Goal: Complete application form

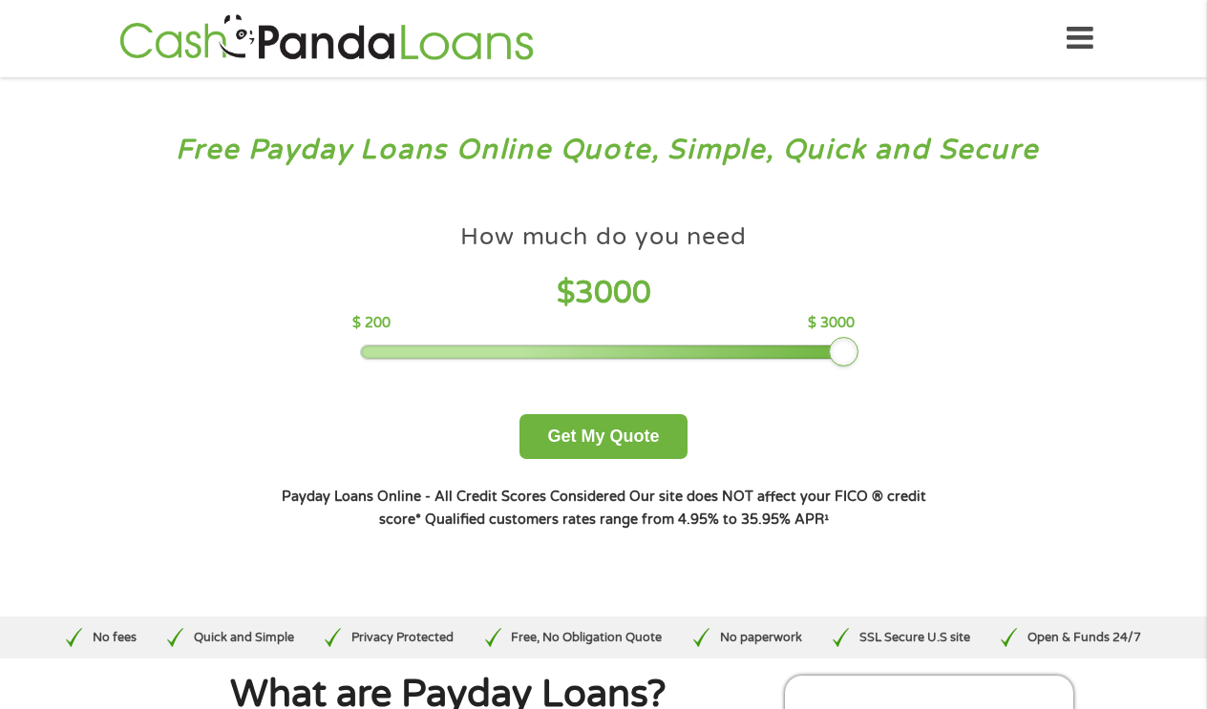
drag, startPoint x: 503, startPoint y: 345, endPoint x: 893, endPoint y: 326, distance: 389.9
click at [903, 324] on div "How much do you need $ 3000 $ 200 $ 3000 Get My Quote" at bounding box center [603, 340] width 668 height 238
click at [659, 453] on button "Get My Quote" at bounding box center [602, 436] width 167 height 45
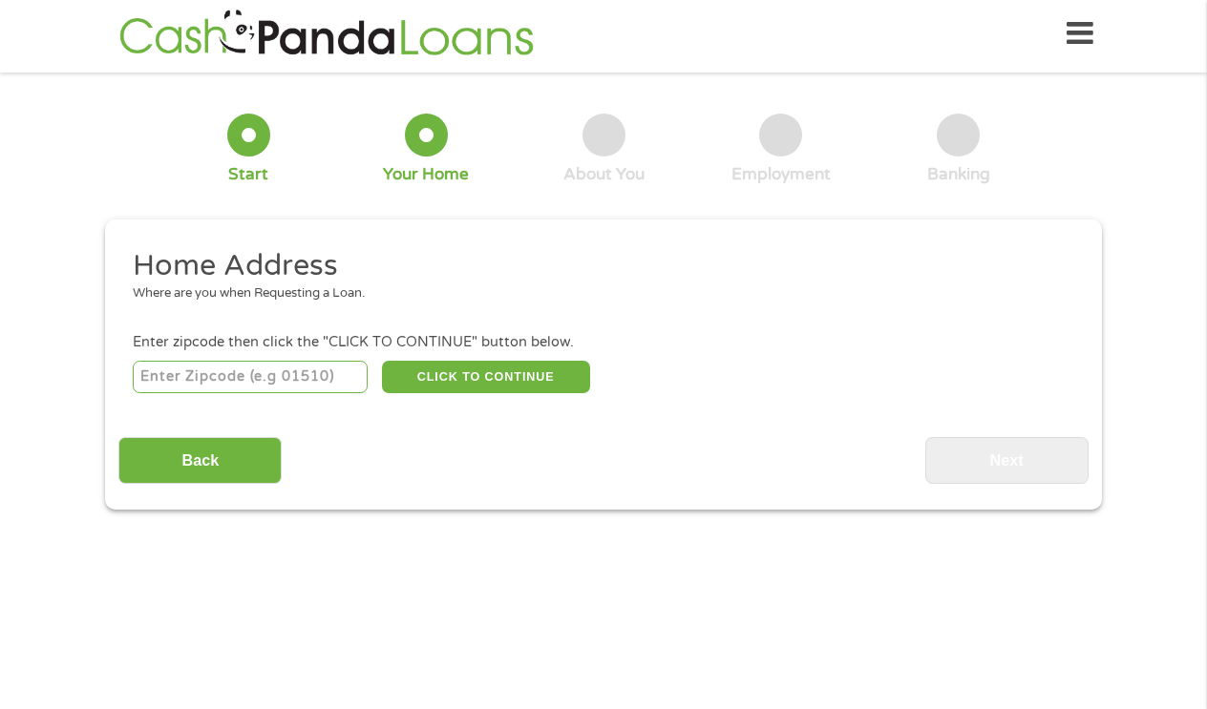
scroll to position [8, 0]
click at [232, 377] on input "number" at bounding box center [251, 377] width 236 height 32
type input "89122"
click at [557, 382] on button "CLICK TO CONTINUE" at bounding box center [486, 377] width 208 height 32
type input "89122"
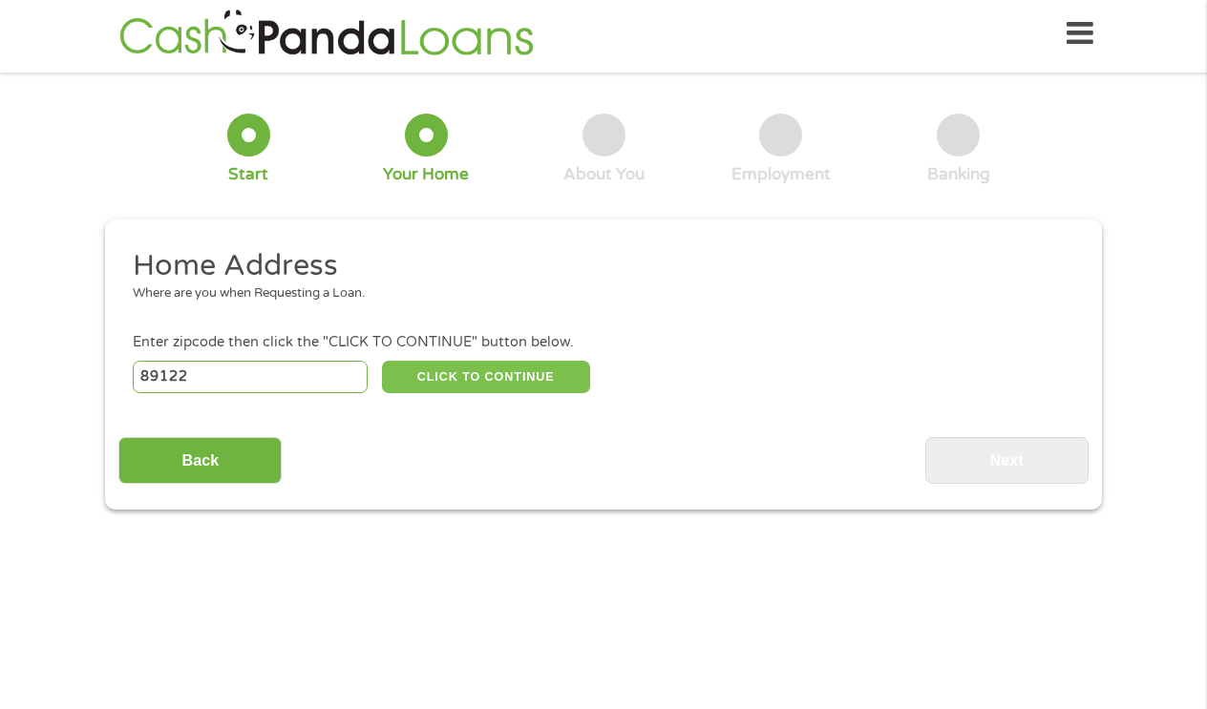
type input "[GEOGRAPHIC_DATA]"
select select "[US_STATE]"
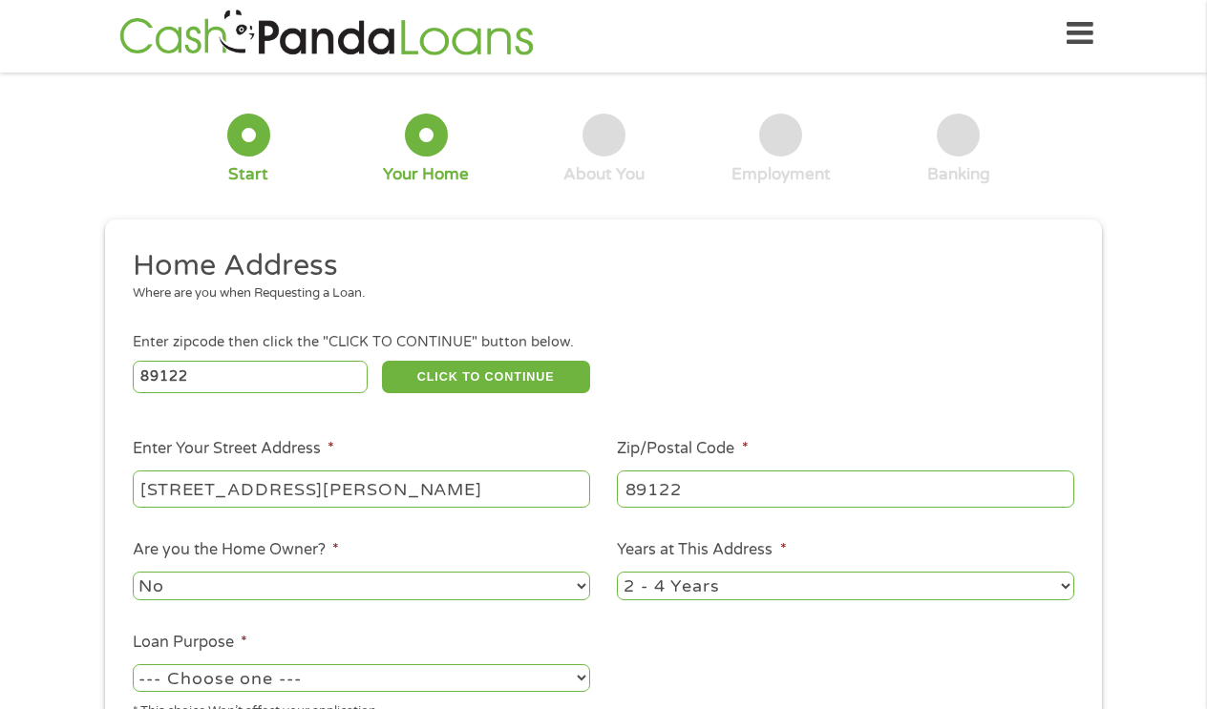
type input "[STREET_ADDRESS][PERSON_NAME]"
click at [1152, 602] on div "1 Start 2 Your Home 3 About You 4 Employment 5 Banking 6 This field is hidden w…" at bounding box center [603, 459] width 1207 height 747
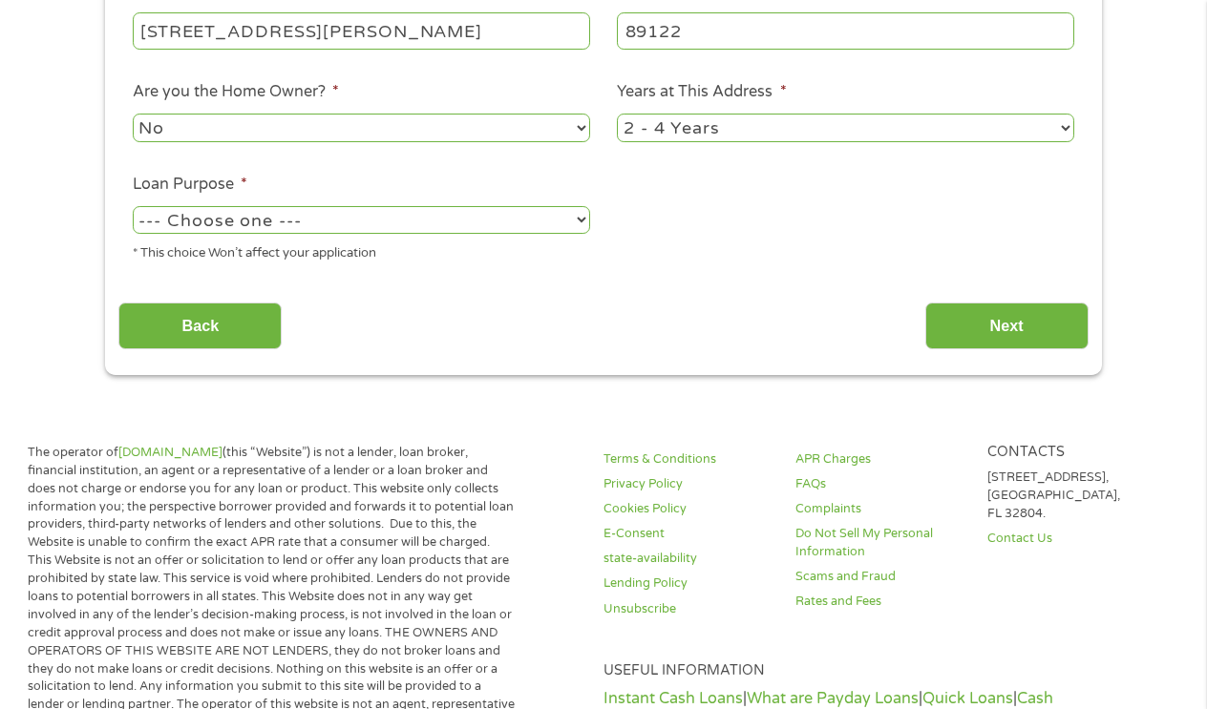
scroll to position [501, 0]
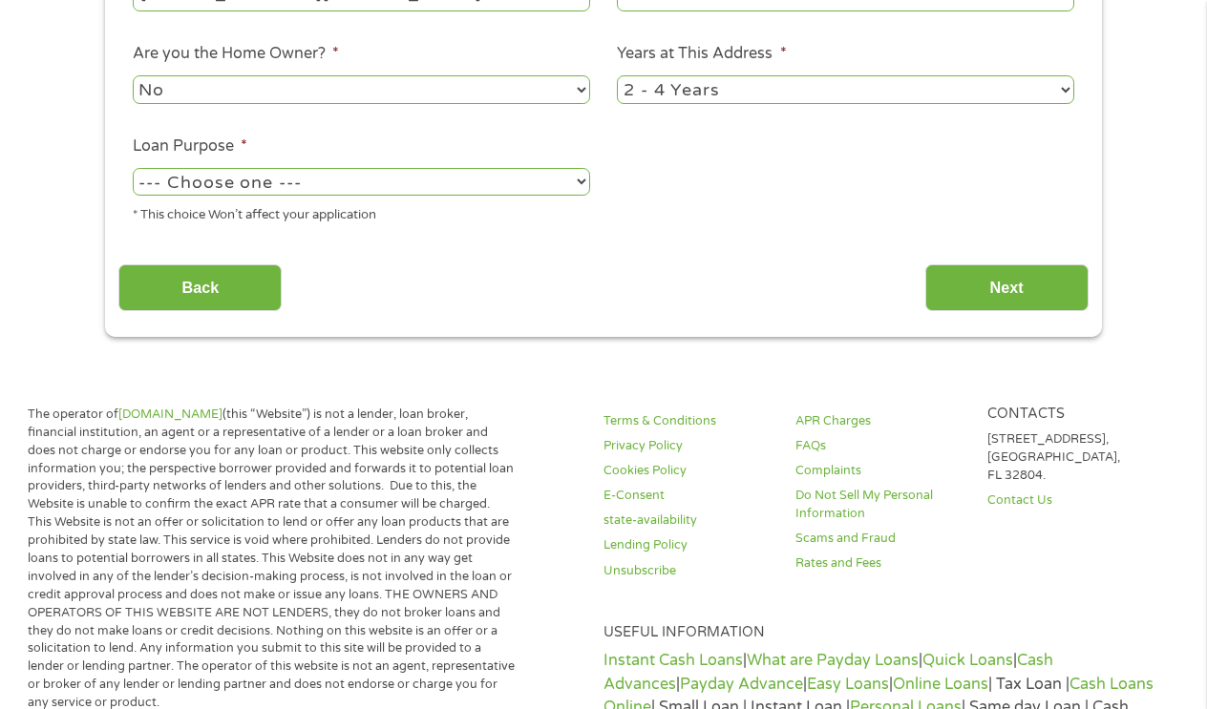
select select "paybills"
click at [965, 279] on input "Next" at bounding box center [1006, 287] width 163 height 47
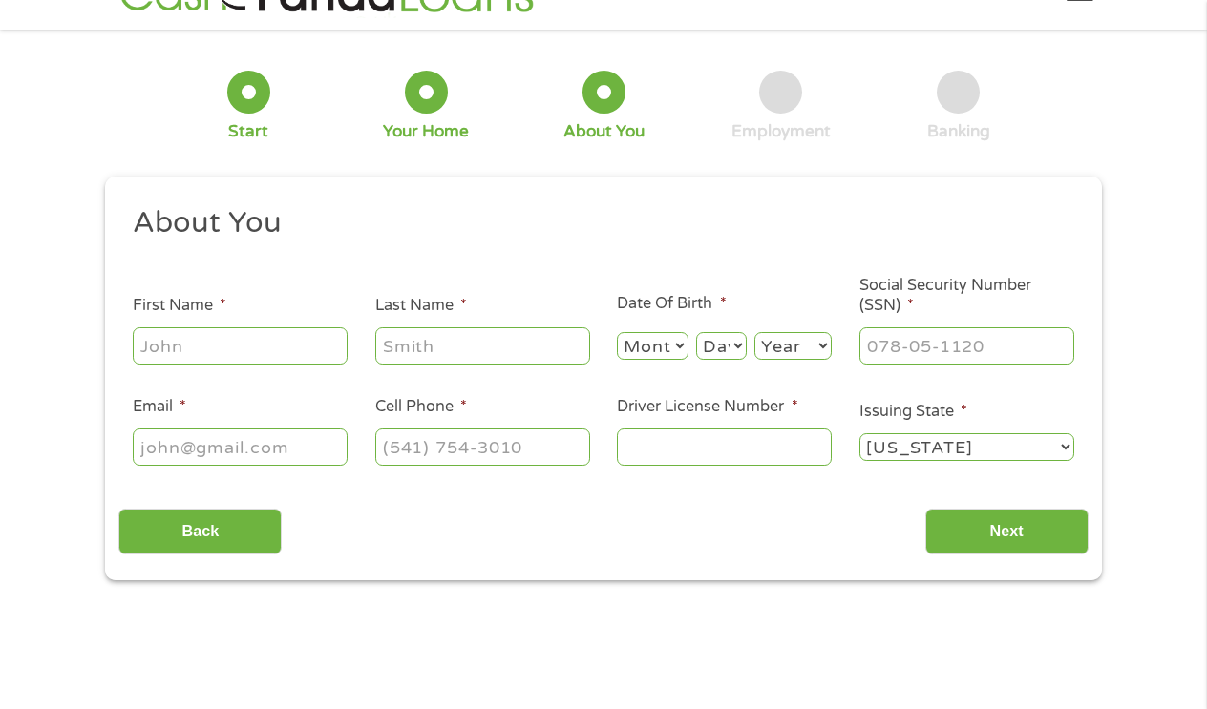
scroll to position [5, 0]
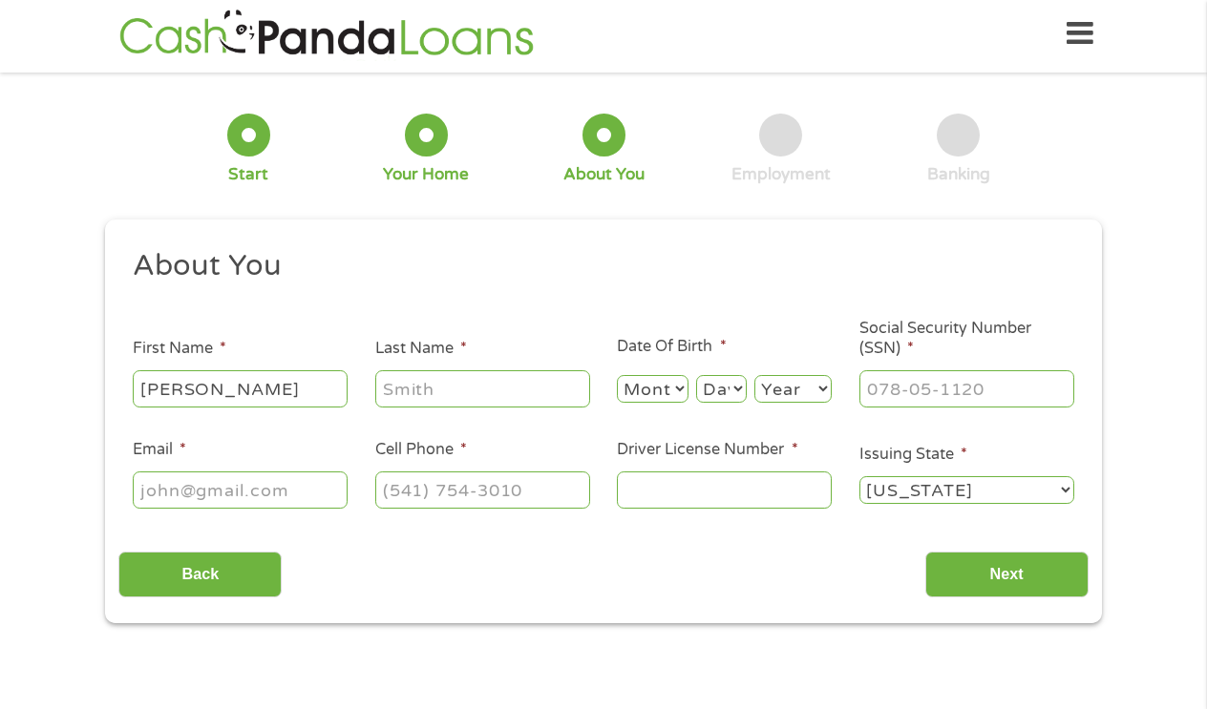
type input "[PERSON_NAME]"
select select "11"
click at [707, 404] on div "Day Day 1 2 3 4 5 6 7 8 9 10 11 12 13 14 15 16 17 18 19 20 21 22 23 24 25 26 27…" at bounding box center [721, 388] width 51 height 35
select select "23"
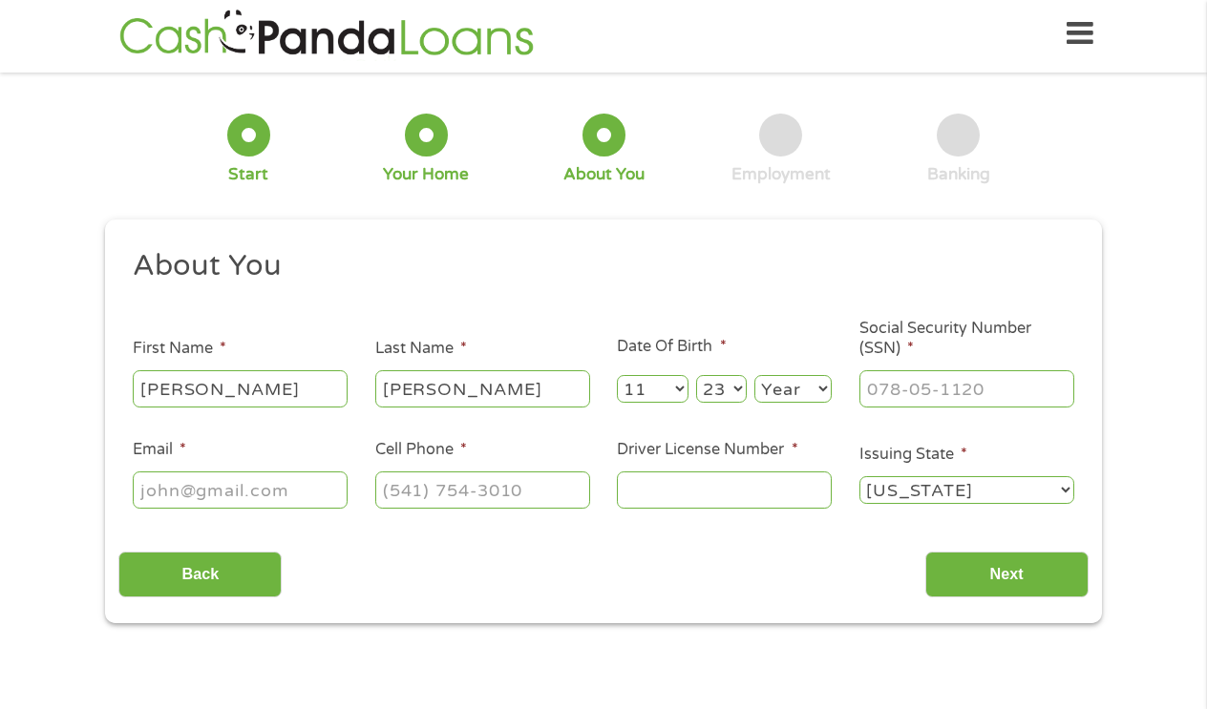
select select "1977"
click at [930, 390] on input "___-__-____" at bounding box center [966, 388] width 215 height 36
type input "530-83-5550"
type input "[EMAIL_ADDRESS][DOMAIN_NAME]"
type input "[PHONE_NUMBER]"
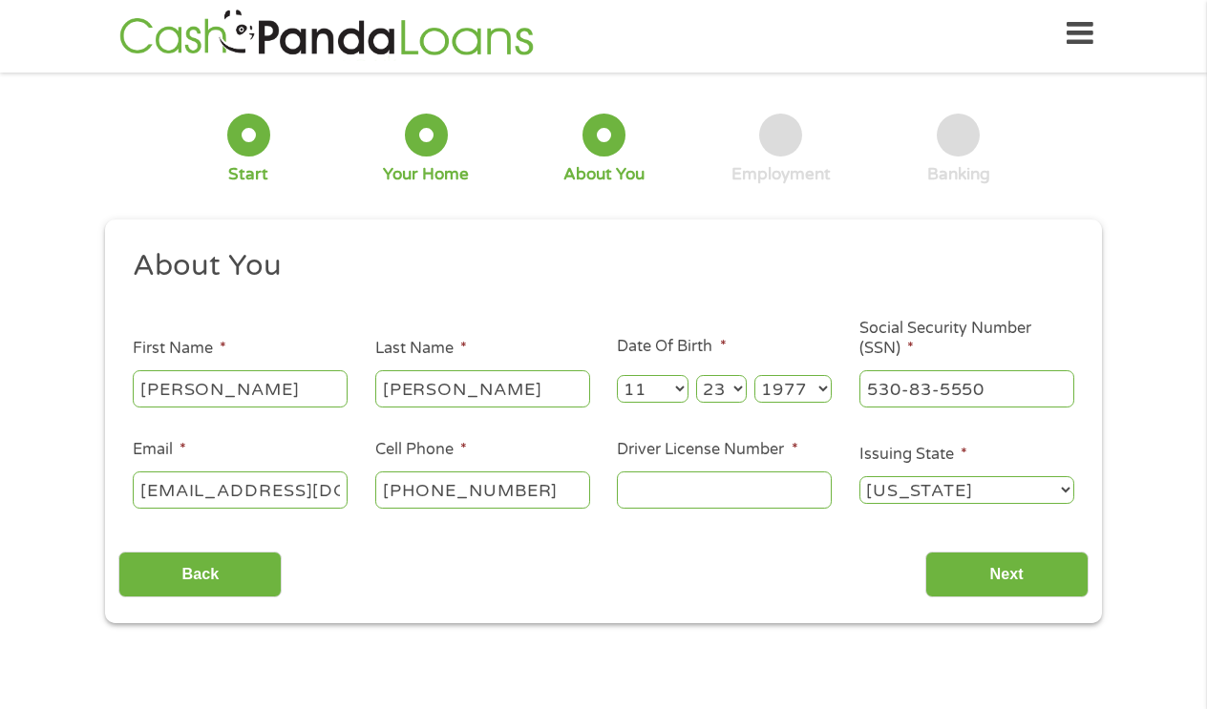
click at [753, 500] on input "Driver License Number *" at bounding box center [724, 490] width 215 height 36
type input "2000120031"
click at [1044, 575] on input "Next" at bounding box center [1006, 575] width 163 height 47
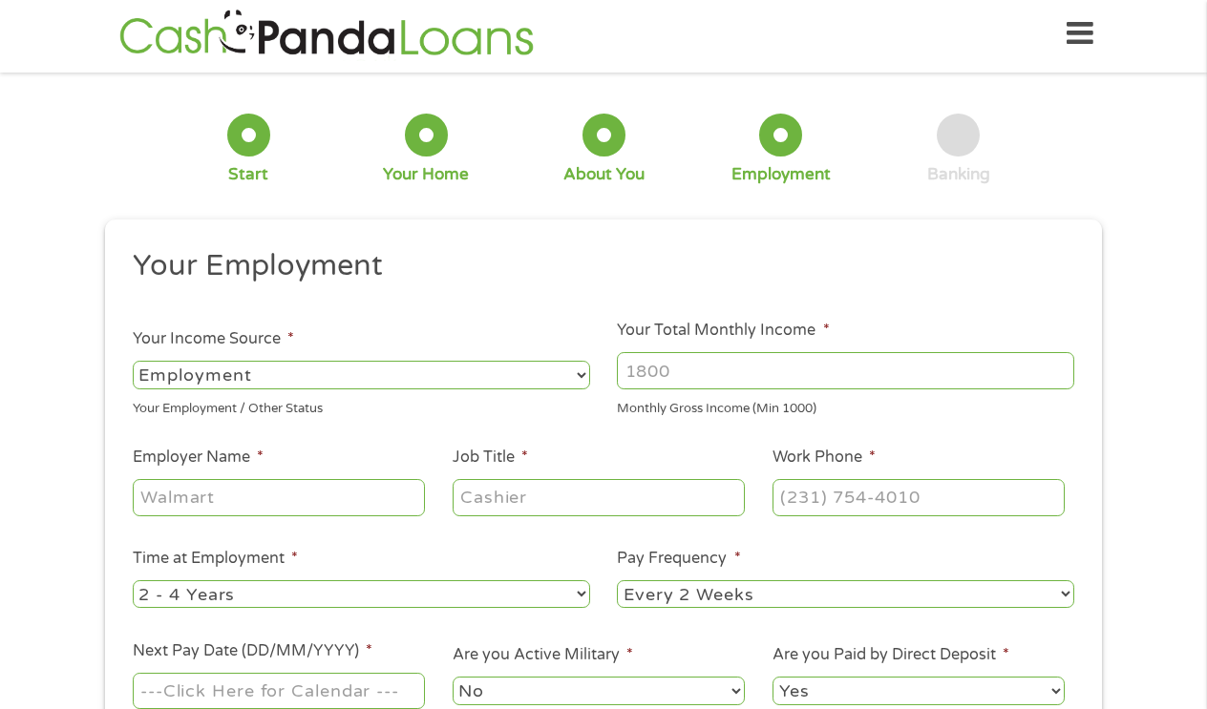
scroll to position [8, 0]
select select "selfEmployed"
click at [695, 376] on input "Your Total Monthly Income *" at bounding box center [845, 370] width 457 height 36
type input "5000"
type input "fashinoria"
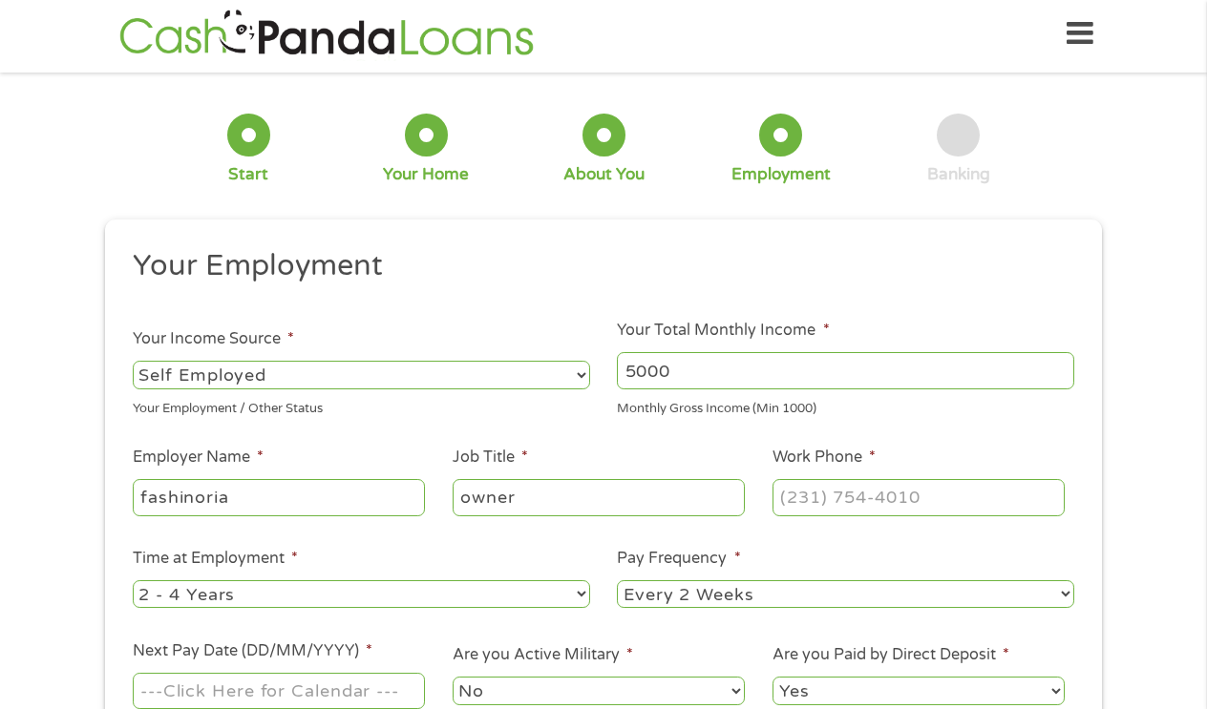
type input "owner"
type input "[PHONE_NUMBER]"
click at [1156, 634] on div "1 Start 2 Your Home 3 About You 4 Employment 5 Banking 6 This field is hidden w…" at bounding box center [603, 455] width 1207 height 738
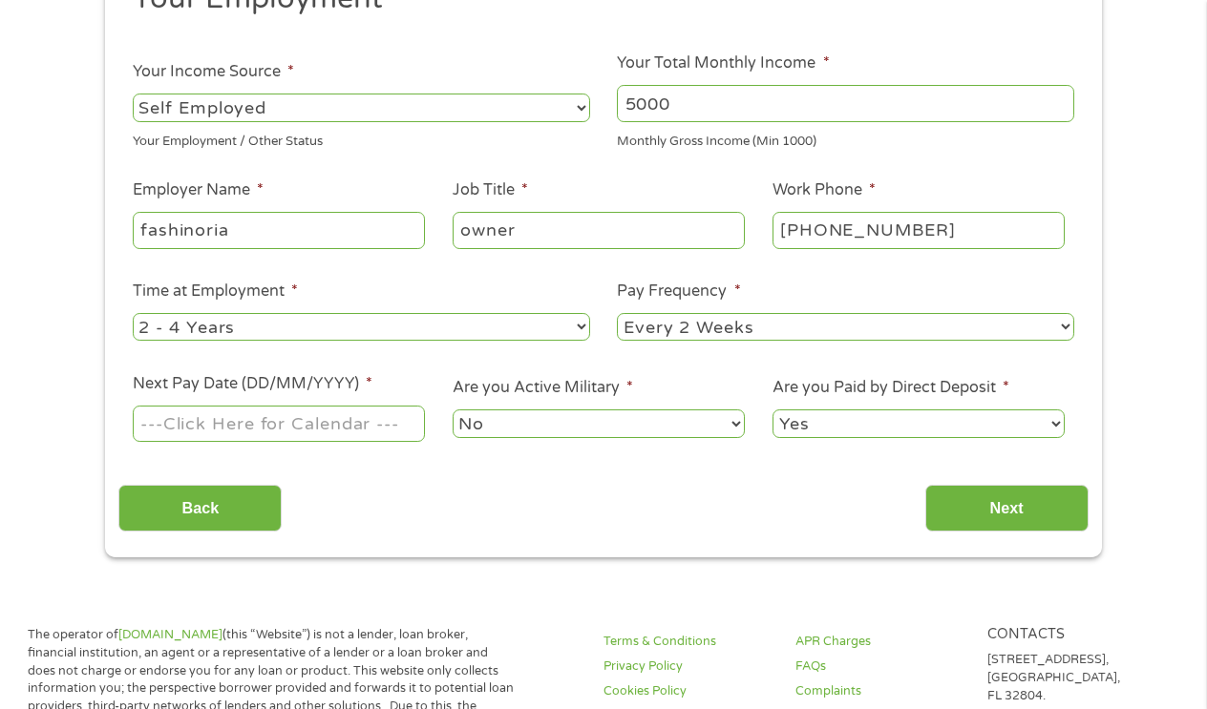
scroll to position [310, 0]
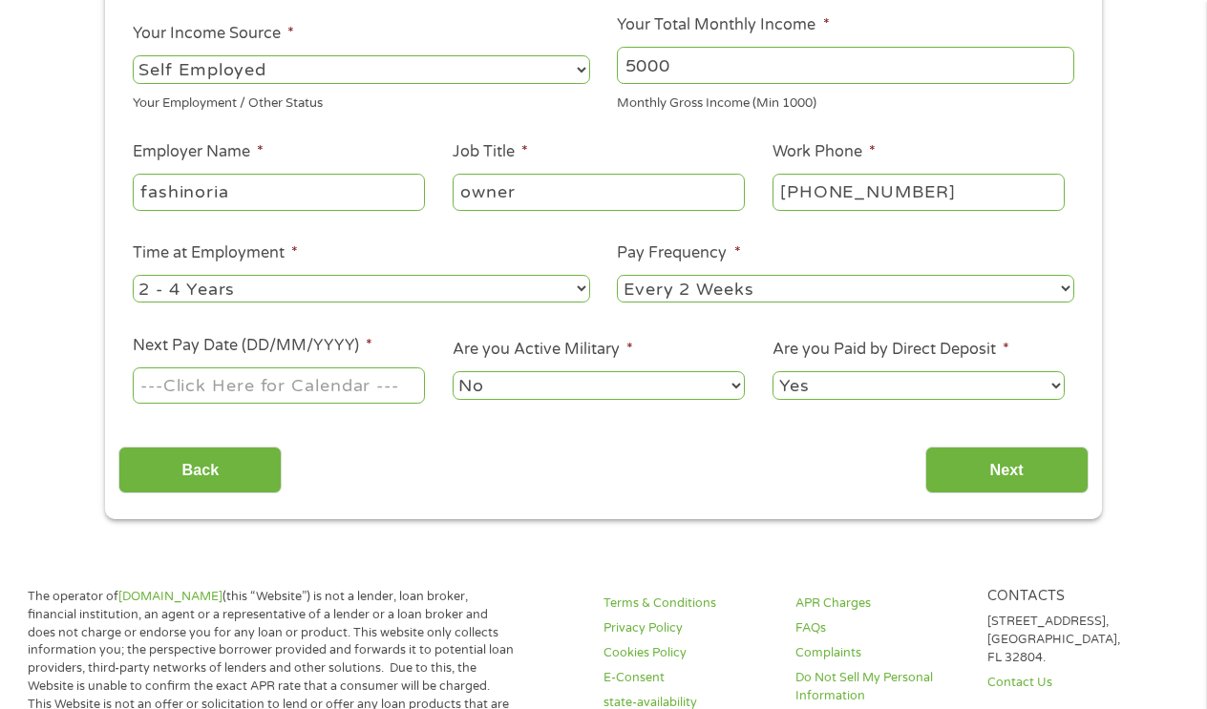
click at [217, 374] on input "Next Pay Date (DD/MM/YYYY) *" at bounding box center [279, 386] width 292 height 36
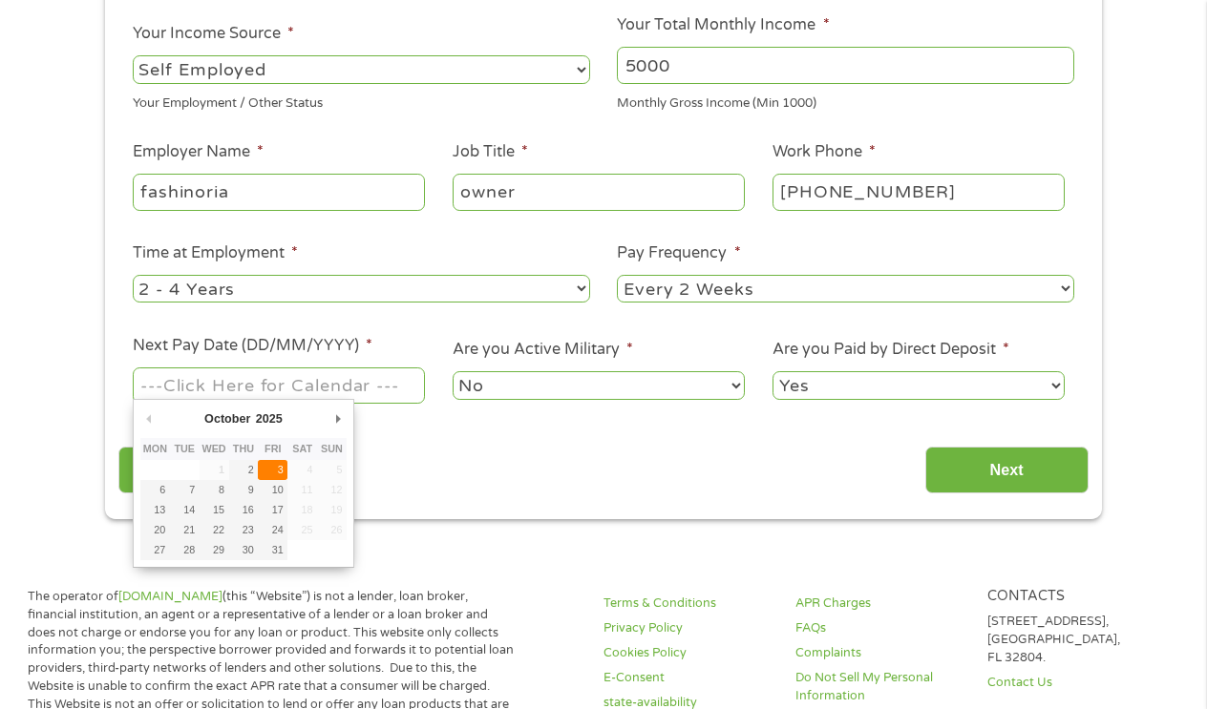
type input "[DATE]"
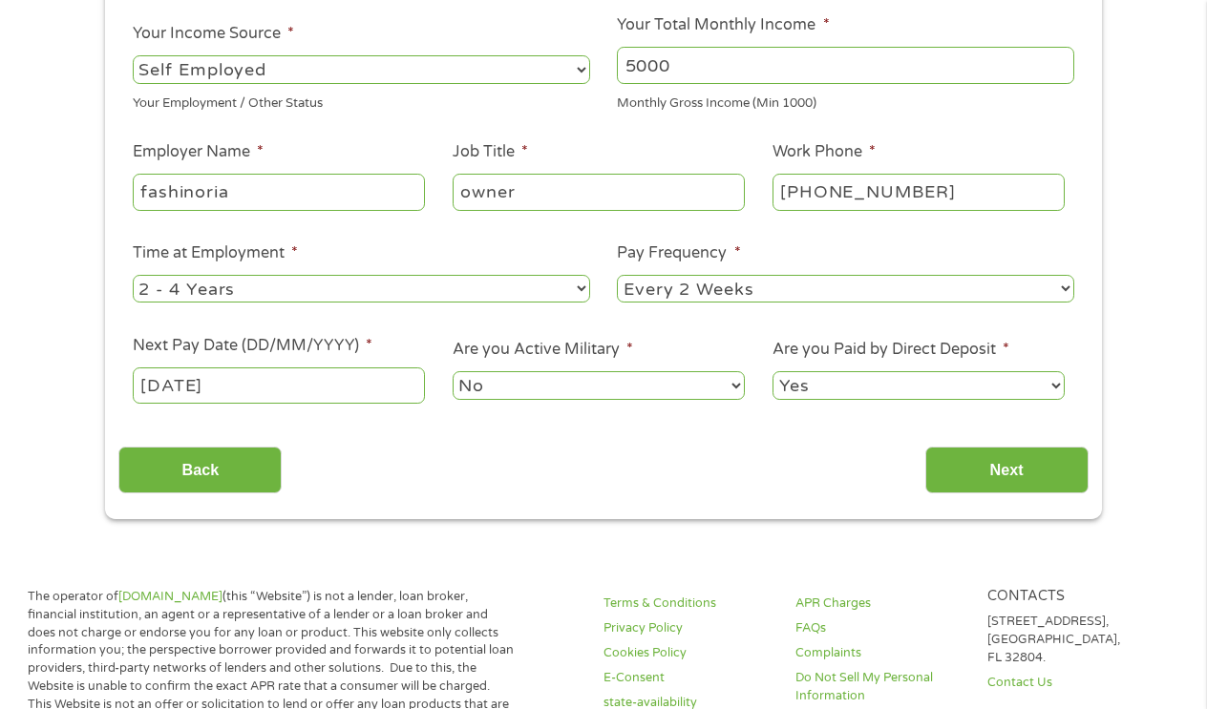
select select "0"
click at [1011, 476] on input "Next" at bounding box center [1006, 470] width 163 height 47
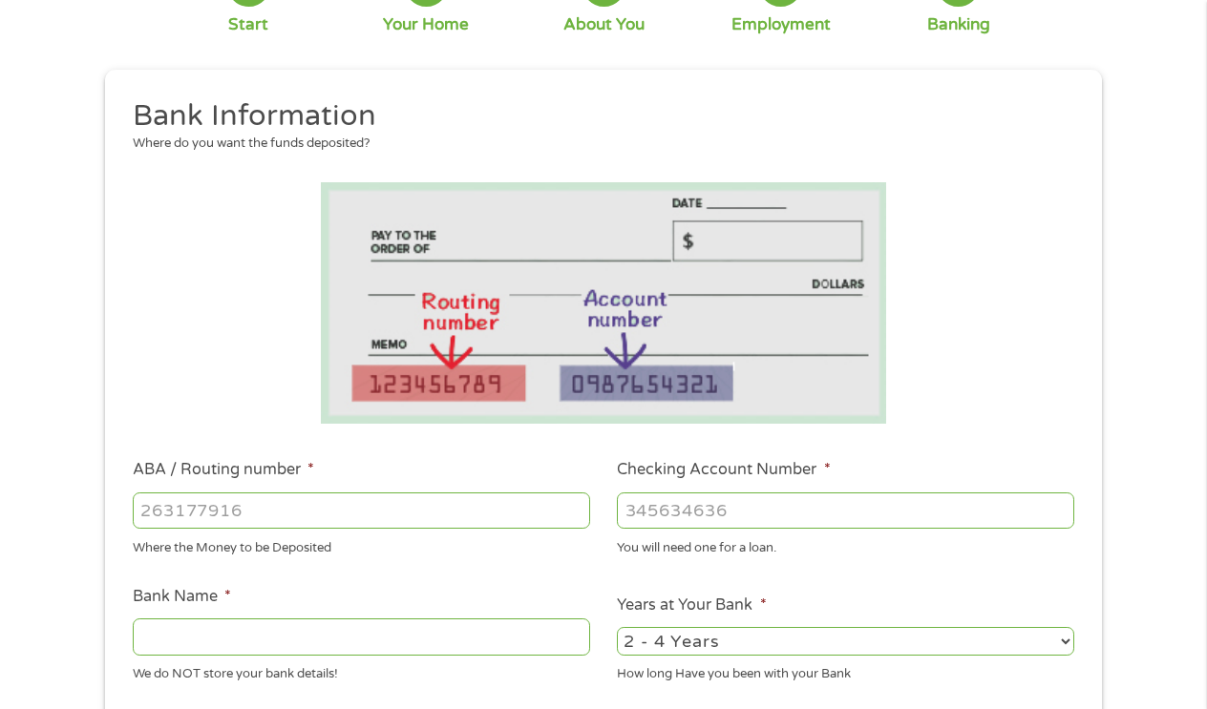
scroll to position [116, 0]
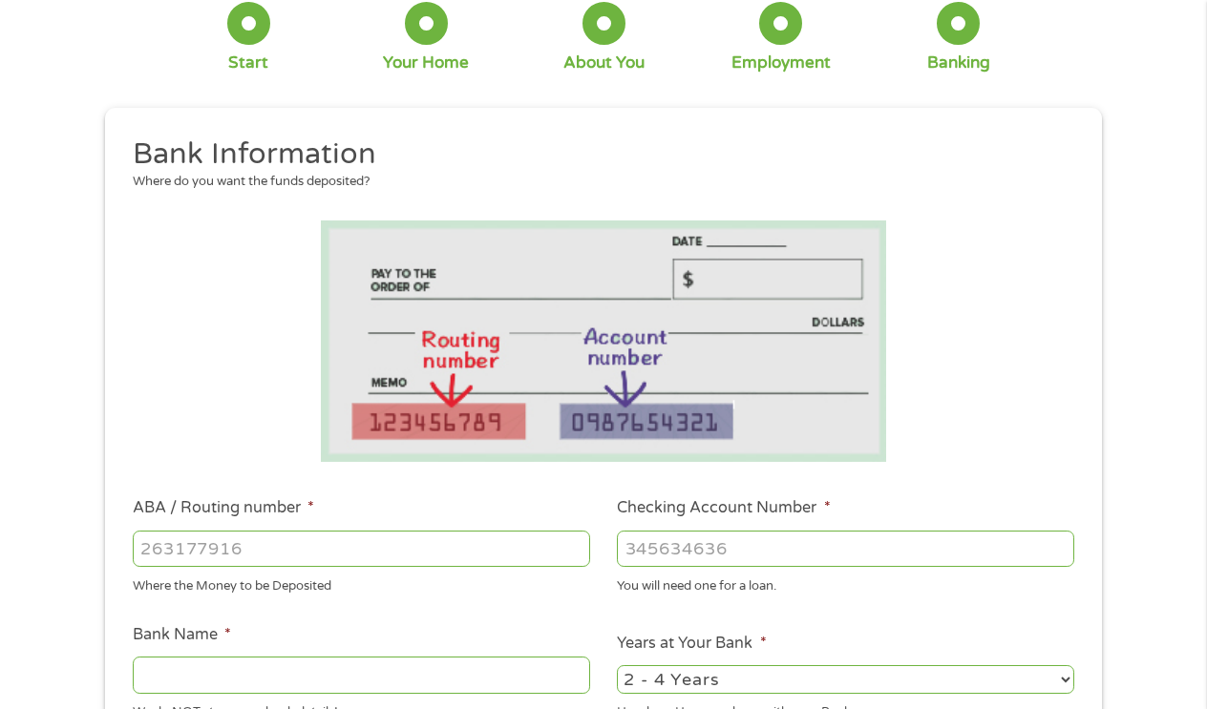
click at [475, 552] on input "ABA / Routing number *" at bounding box center [361, 549] width 457 height 36
type input "322484113"
type input "CLARK COUNTY CREDIT UNION"
type input "322484113"
click at [733, 561] on input "Checking Account Number *" at bounding box center [845, 549] width 457 height 36
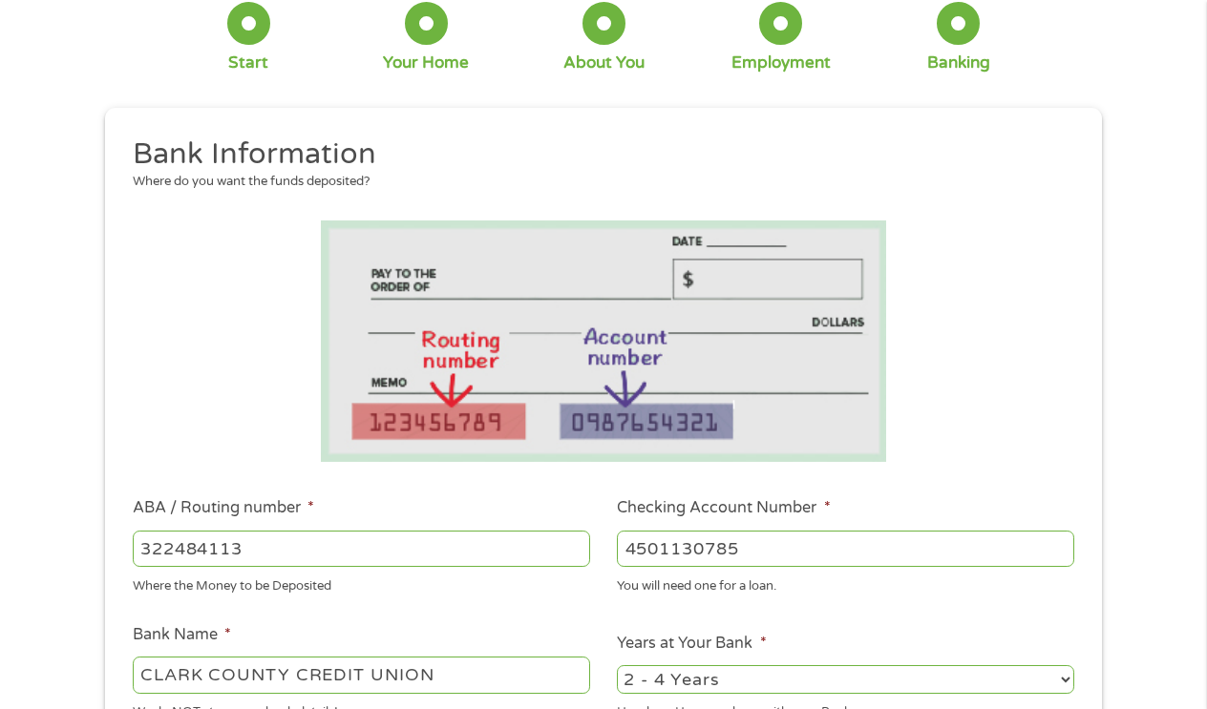
type input "4501130785"
click at [1150, 663] on div "1 Start 2 Your Home 3 About You 4 Employment 5 Banking 6 This field is hidden w…" at bounding box center [603, 571] width 1207 height 1194
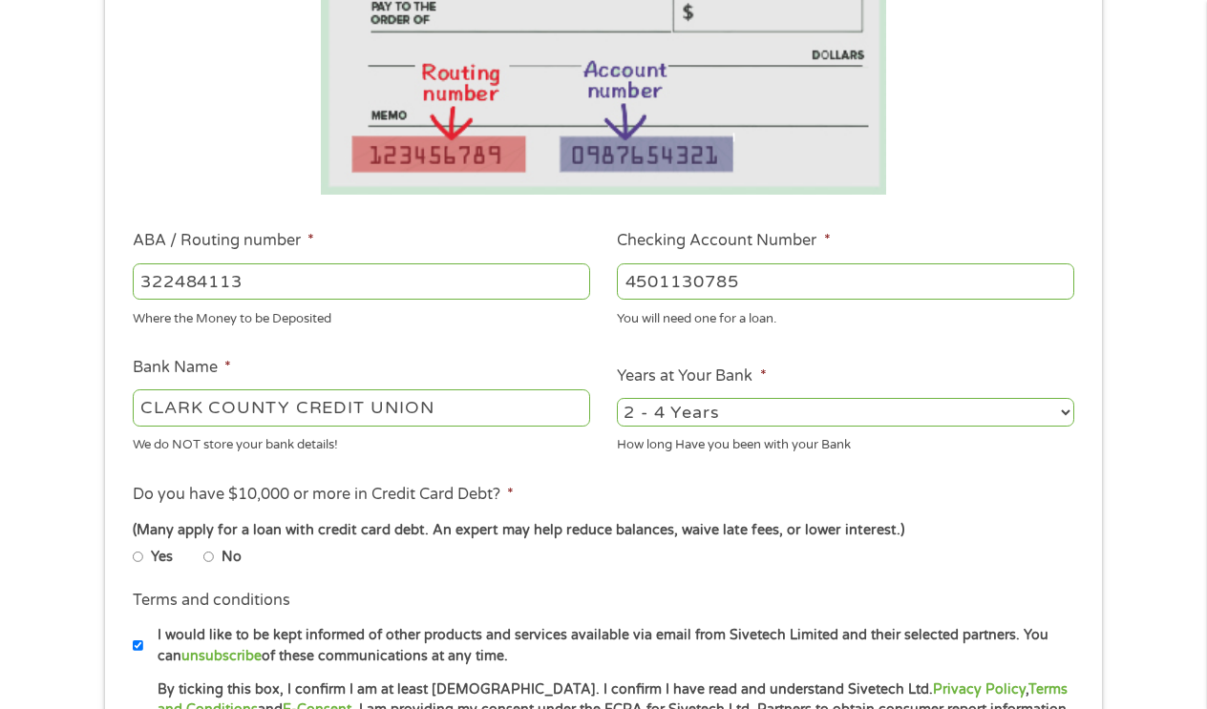
scroll to position [422, 0]
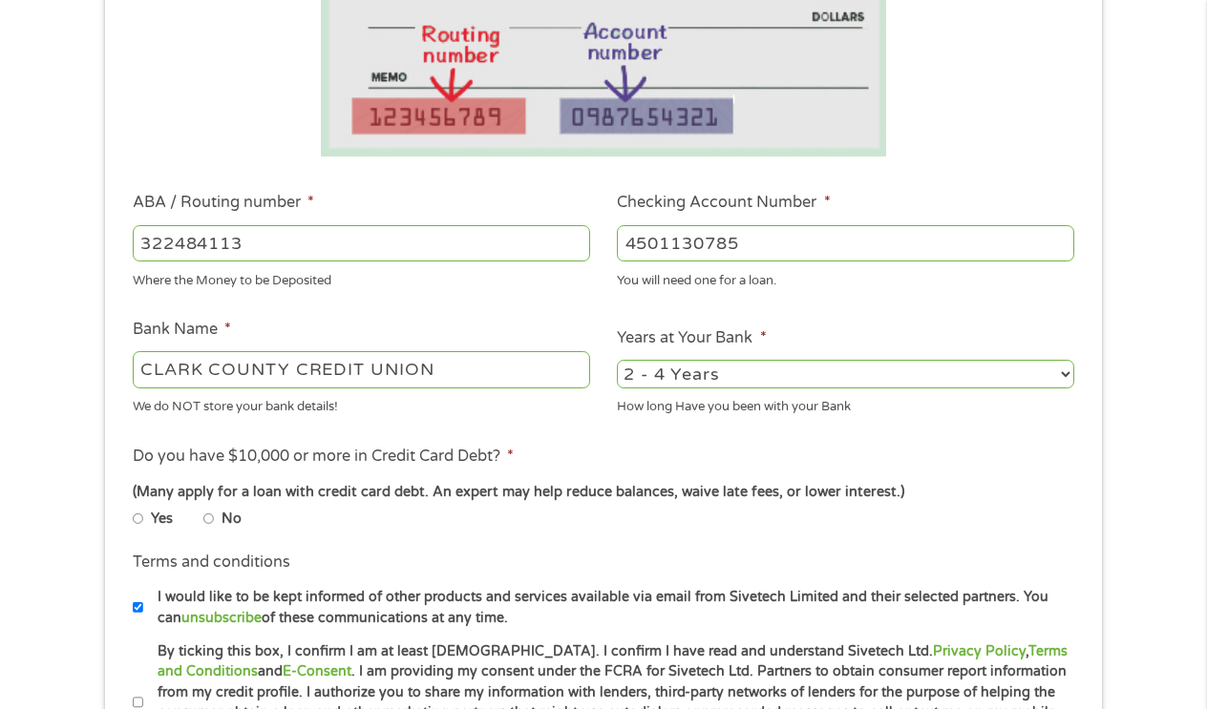
click at [221, 518] on label "No" at bounding box center [231, 519] width 20 height 21
click at [215, 518] on input "No" at bounding box center [208, 519] width 11 height 11
radio input "true"
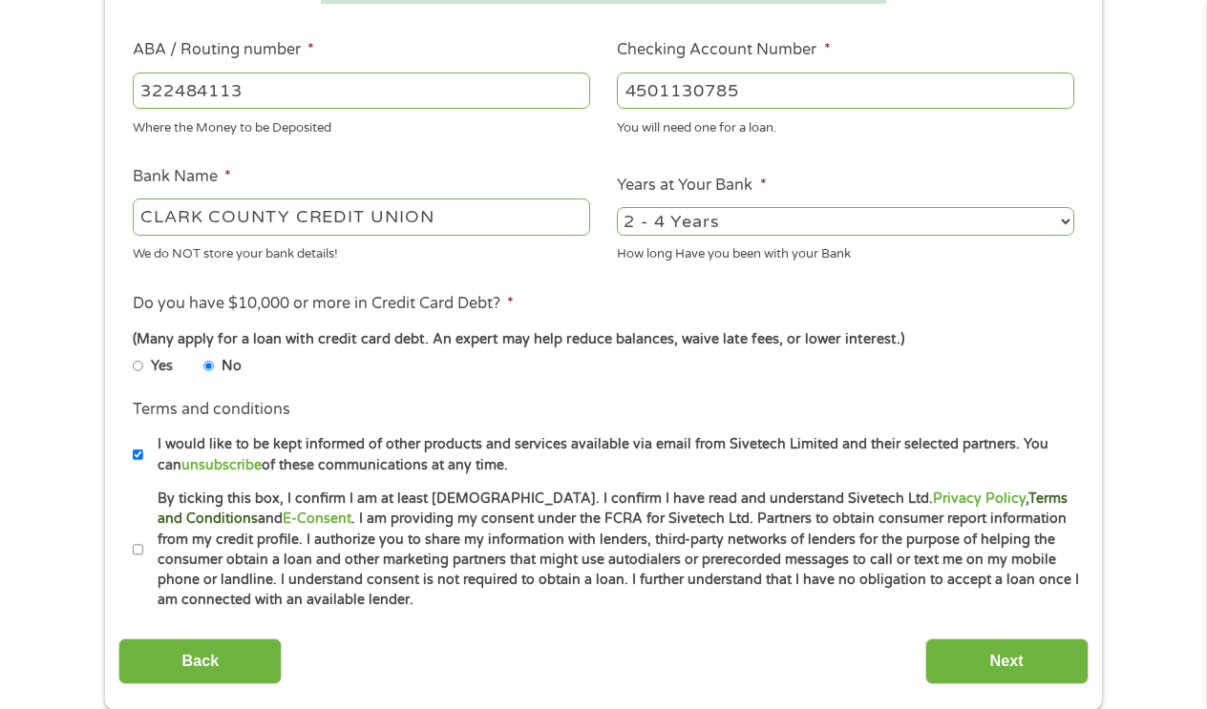
scroll to position [613, 0]
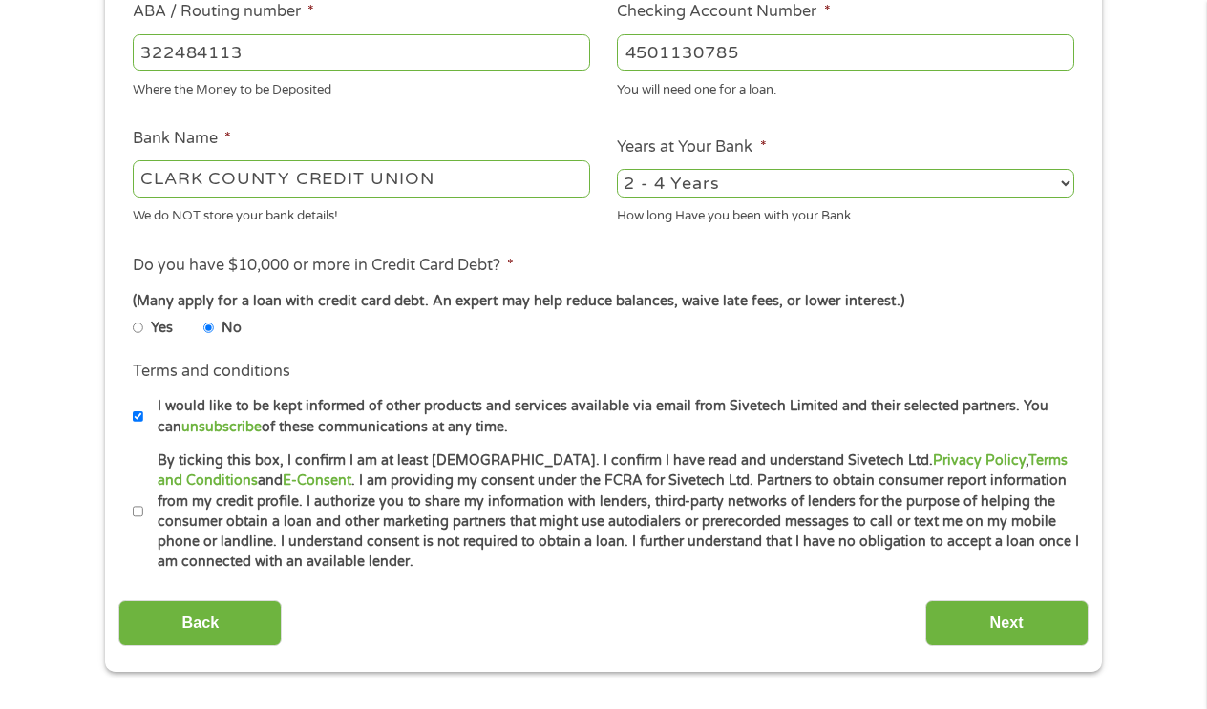
click at [138, 507] on input "By ticking this box, I confirm I am at least [DEMOGRAPHIC_DATA]. I confirm I ha…" at bounding box center [138, 511] width 11 height 11
checkbox input "true"
click at [1012, 620] on input "Next" at bounding box center [1006, 623] width 163 height 47
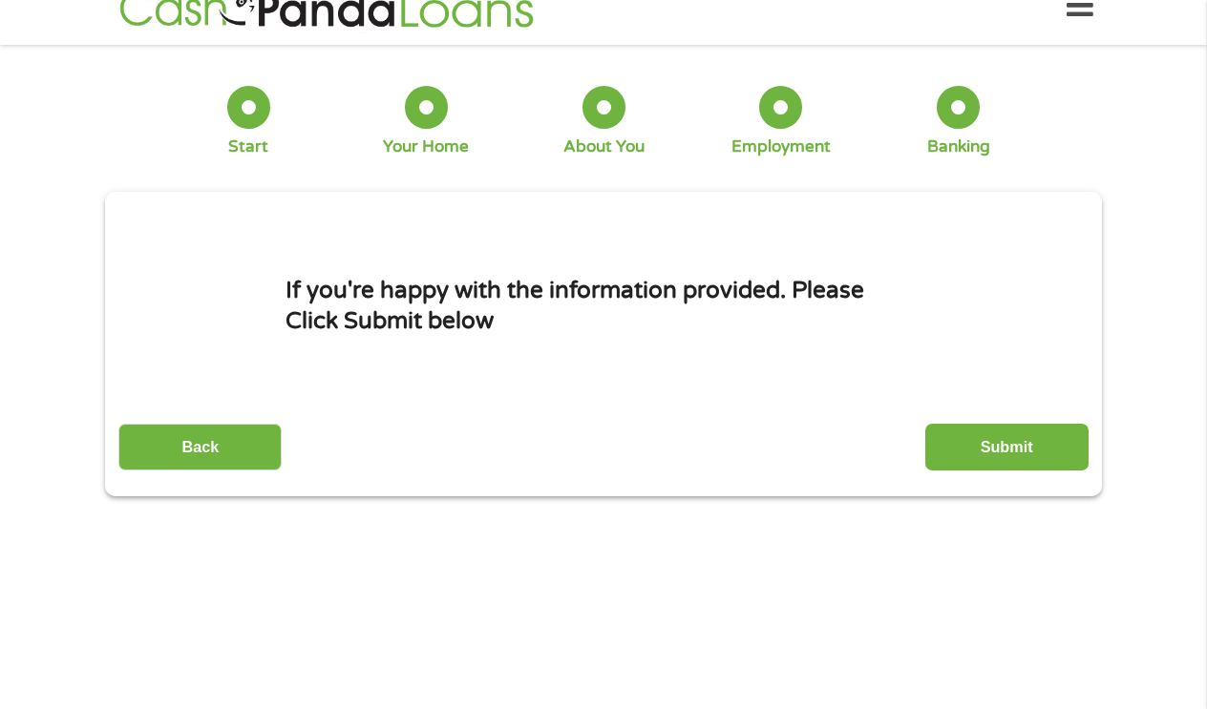
scroll to position [5, 0]
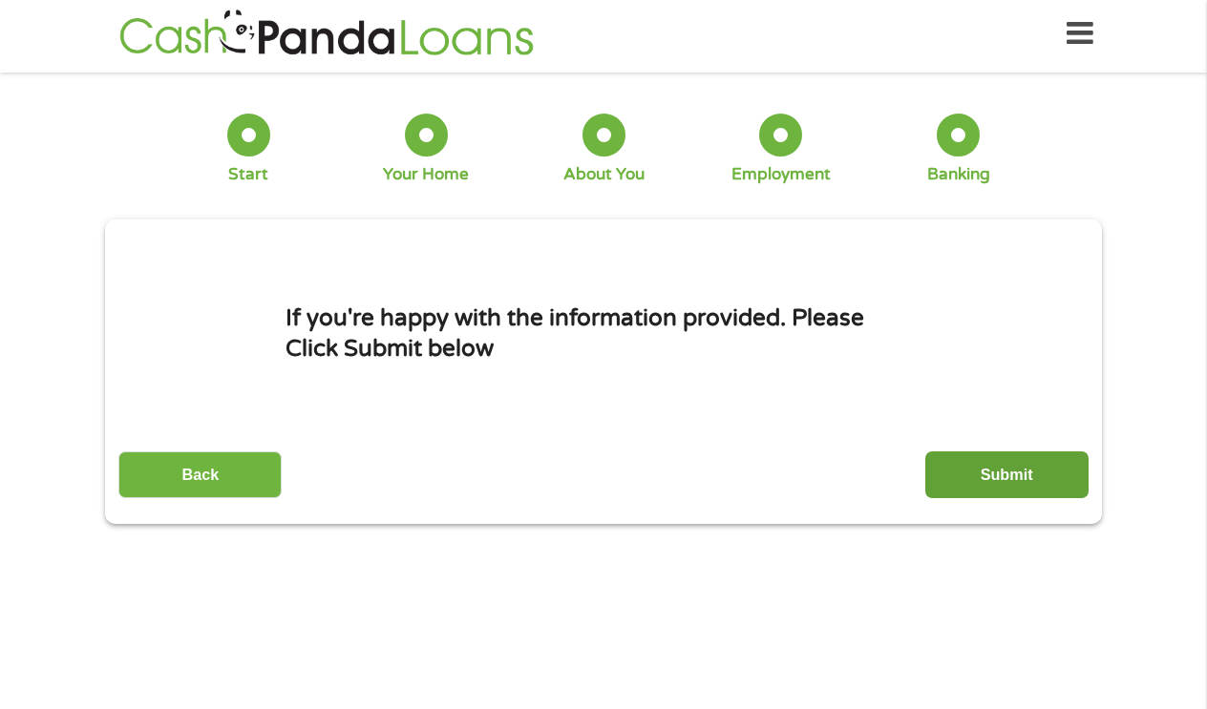
click at [1013, 497] on input "Submit" at bounding box center [1006, 475] width 163 height 47
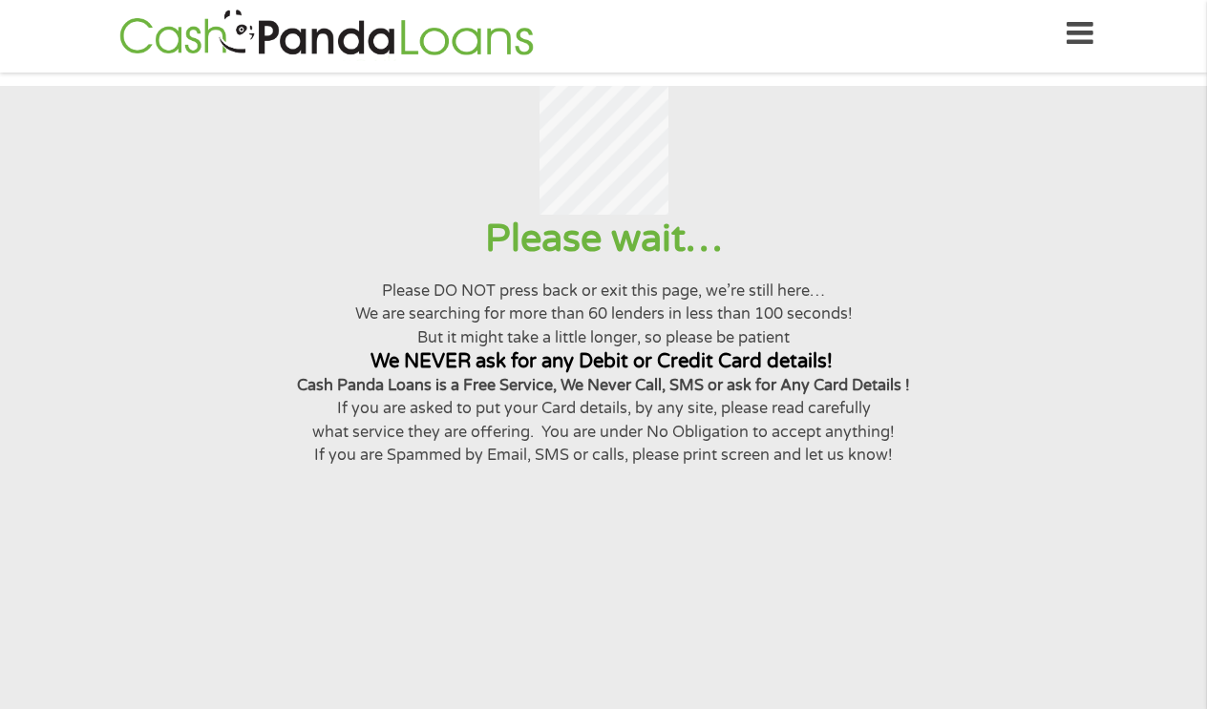
scroll to position [0, 0]
